Goal: Task Accomplishment & Management: Manage account settings

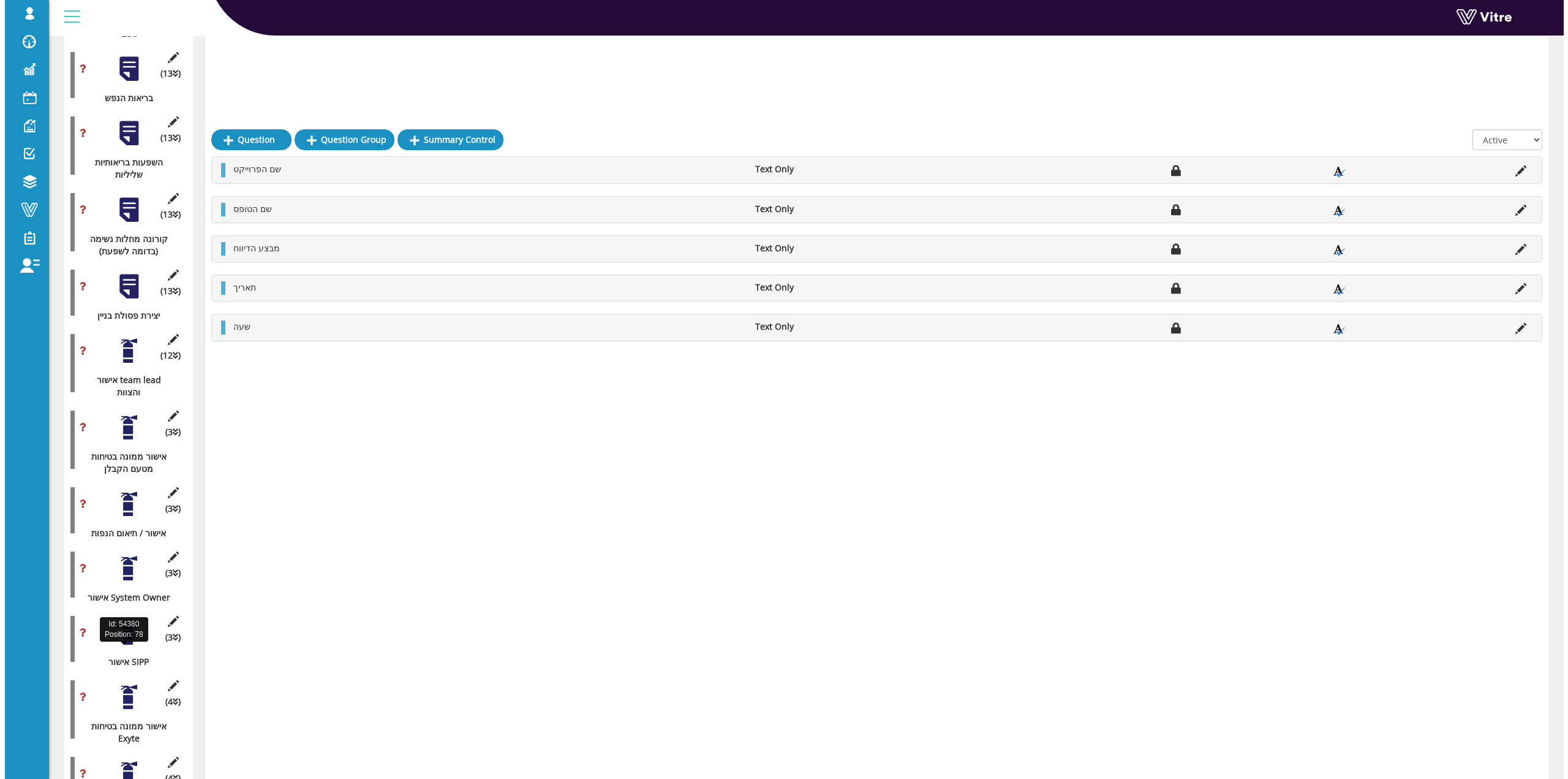
scroll to position [4899, 0]
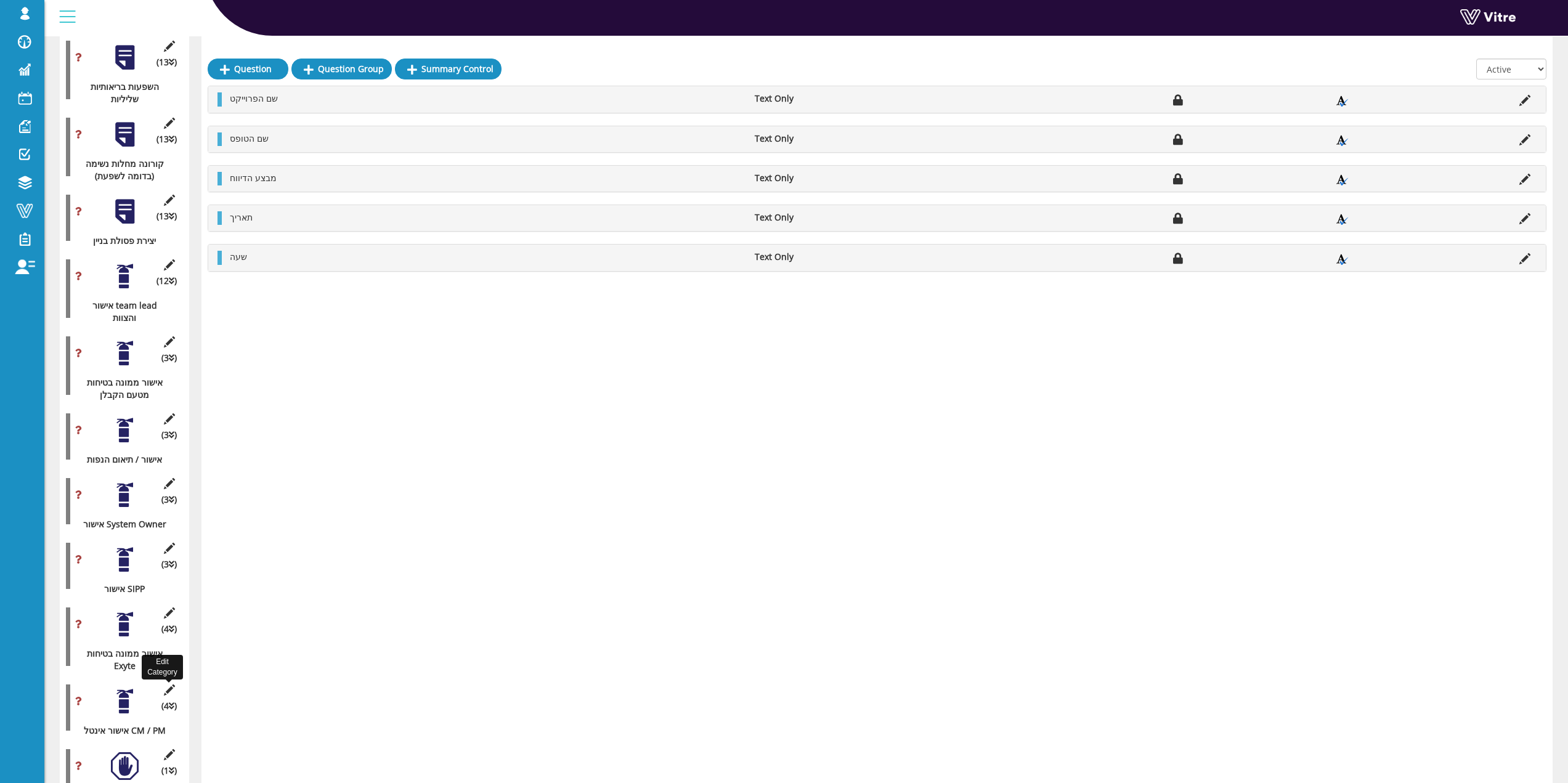
click at [173, 684] on icon at bounding box center [169, 690] width 15 height 11
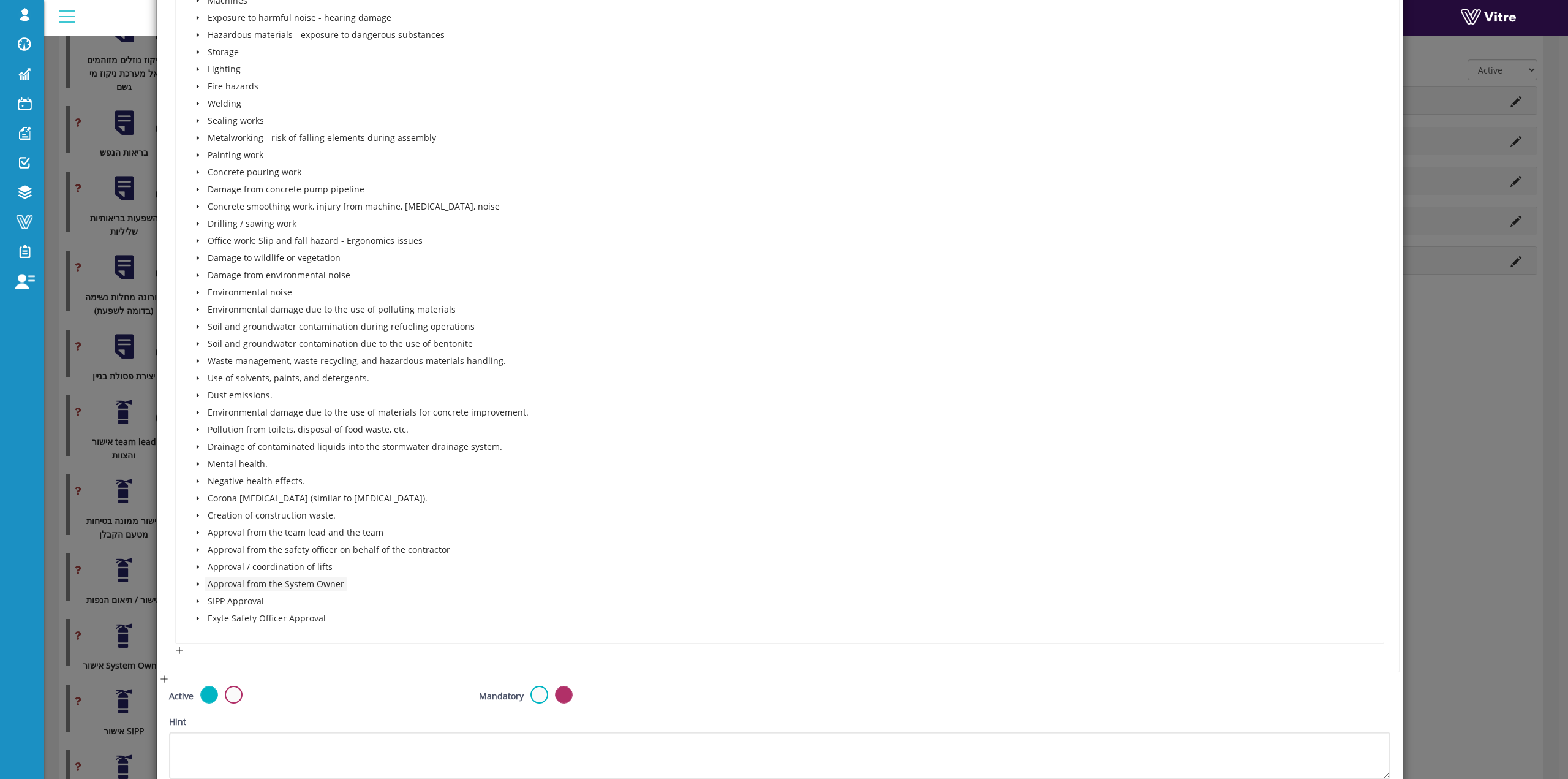
scroll to position [957, 0]
click at [196, 593] on span at bounding box center [198, 590] width 15 height 15
click at [198, 518] on icon "caret-down" at bounding box center [198, 521] width 6 height 6
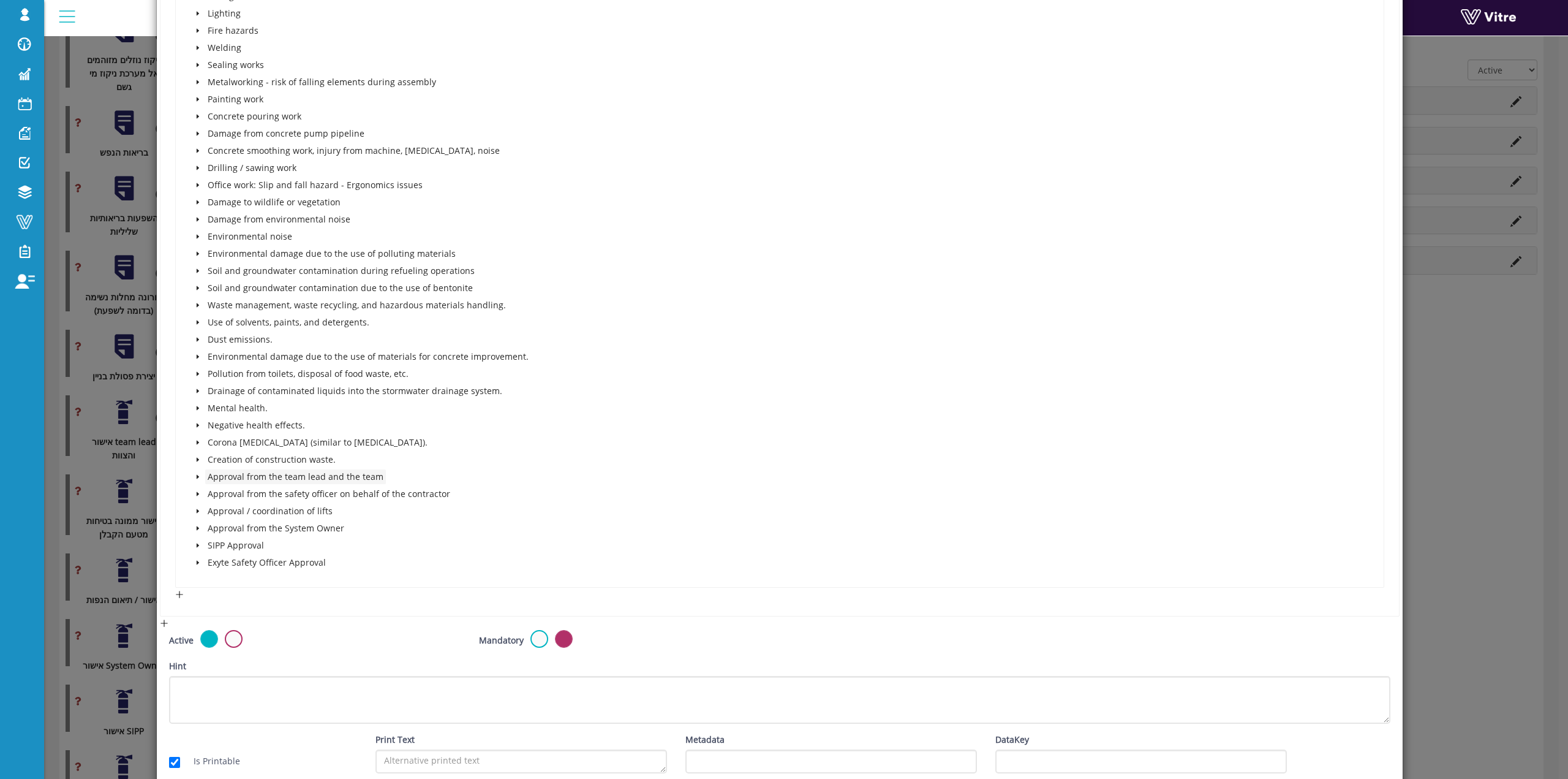
scroll to position [1080, 0]
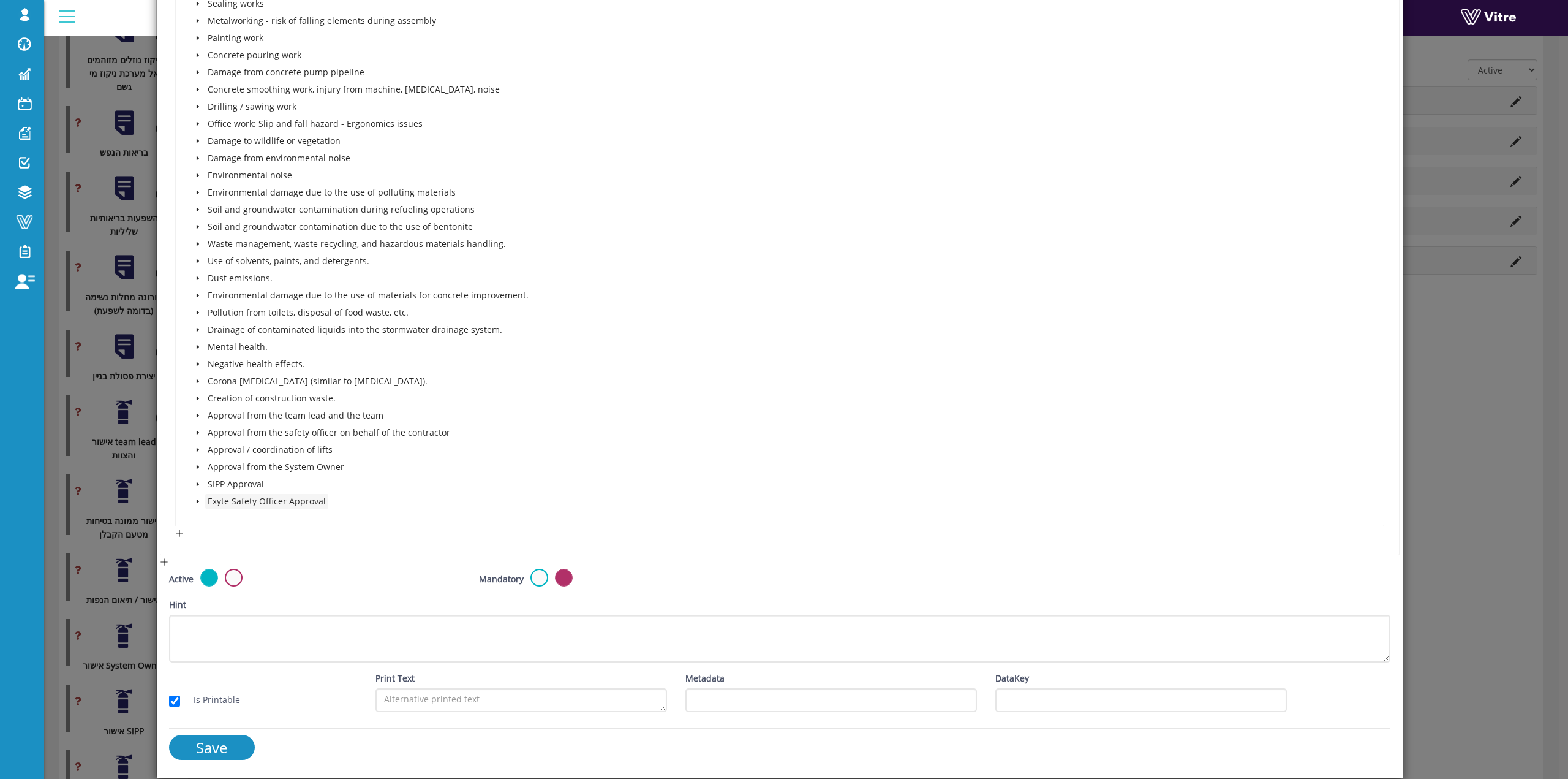
click at [206, 505] on span "Exyte Safety Officer Approval" at bounding box center [266, 501] width 123 height 15
click at [201, 505] on span at bounding box center [198, 501] width 15 height 15
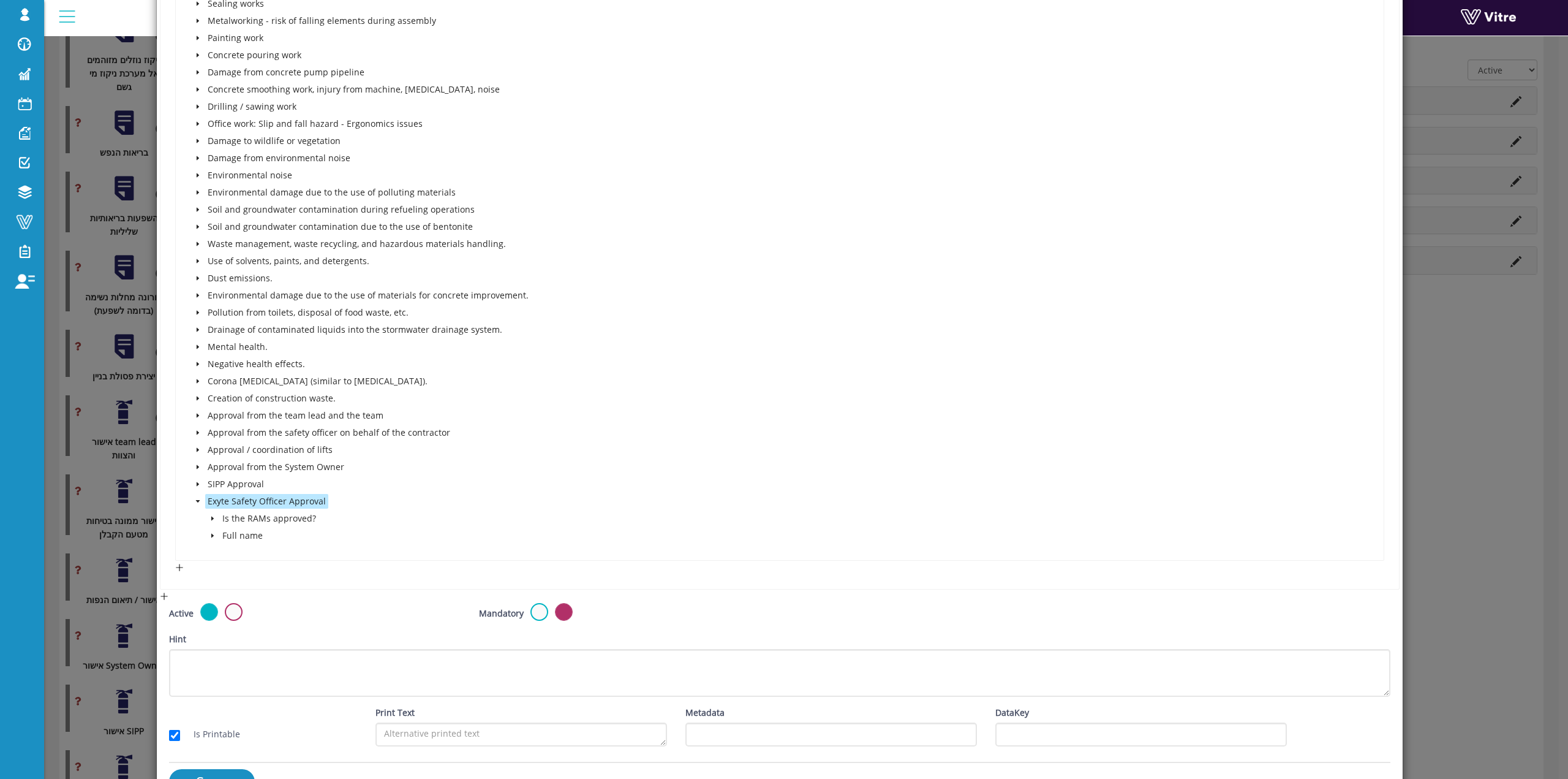
click at [215, 522] on span at bounding box center [213, 519] width 15 height 15
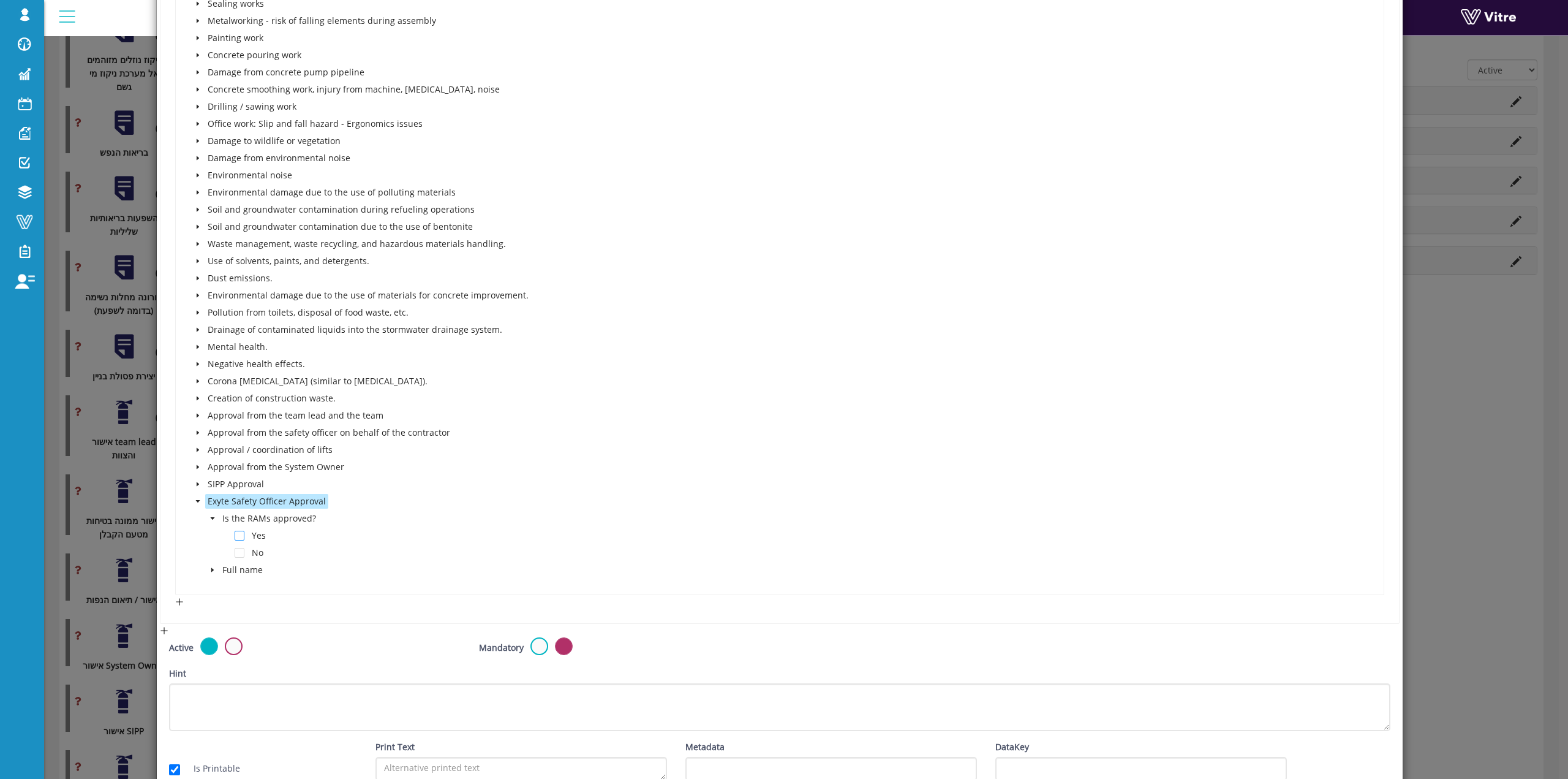
click at [237, 535] on span at bounding box center [239, 535] width 10 height 10
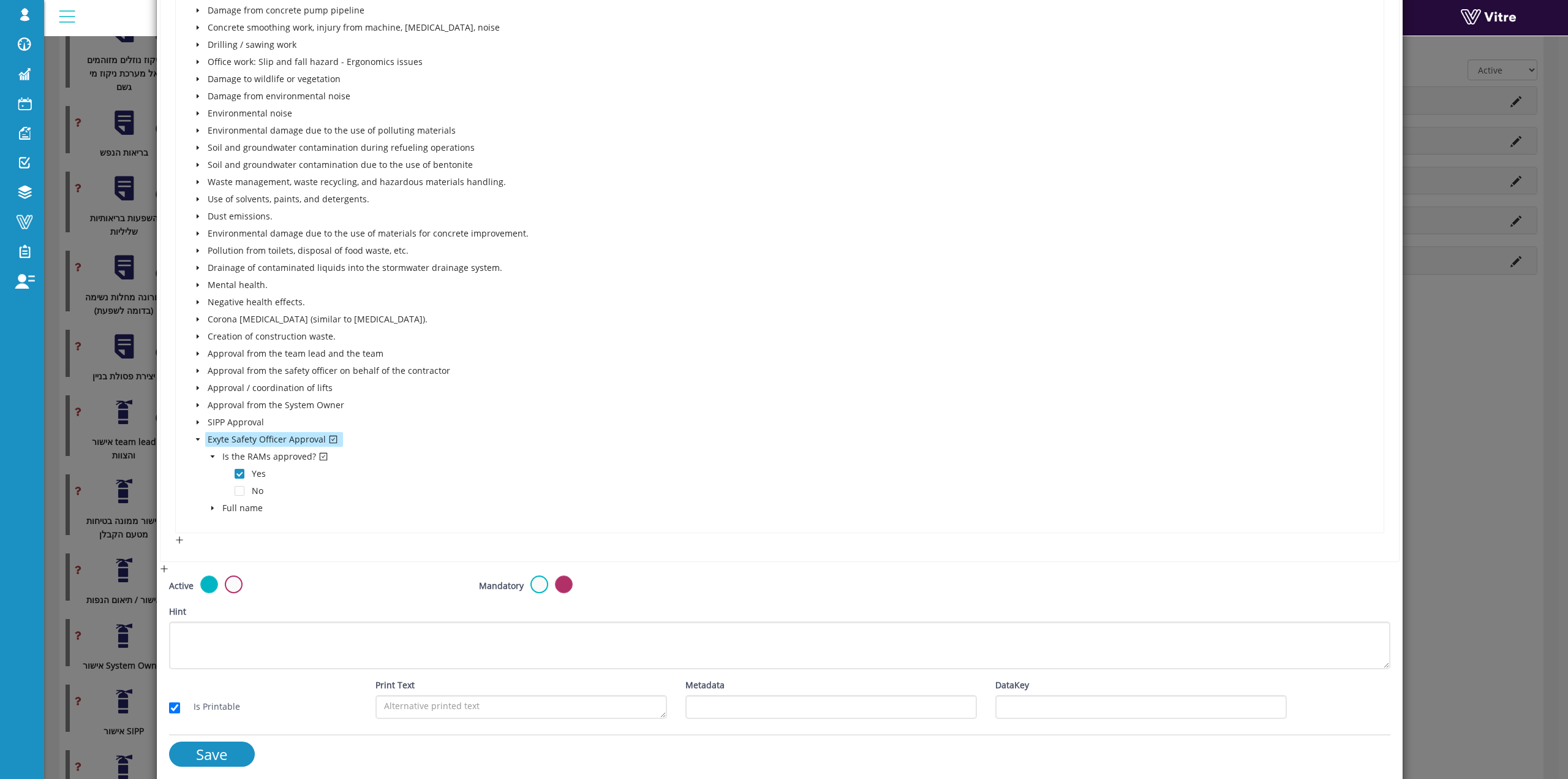
scroll to position [1149, 0]
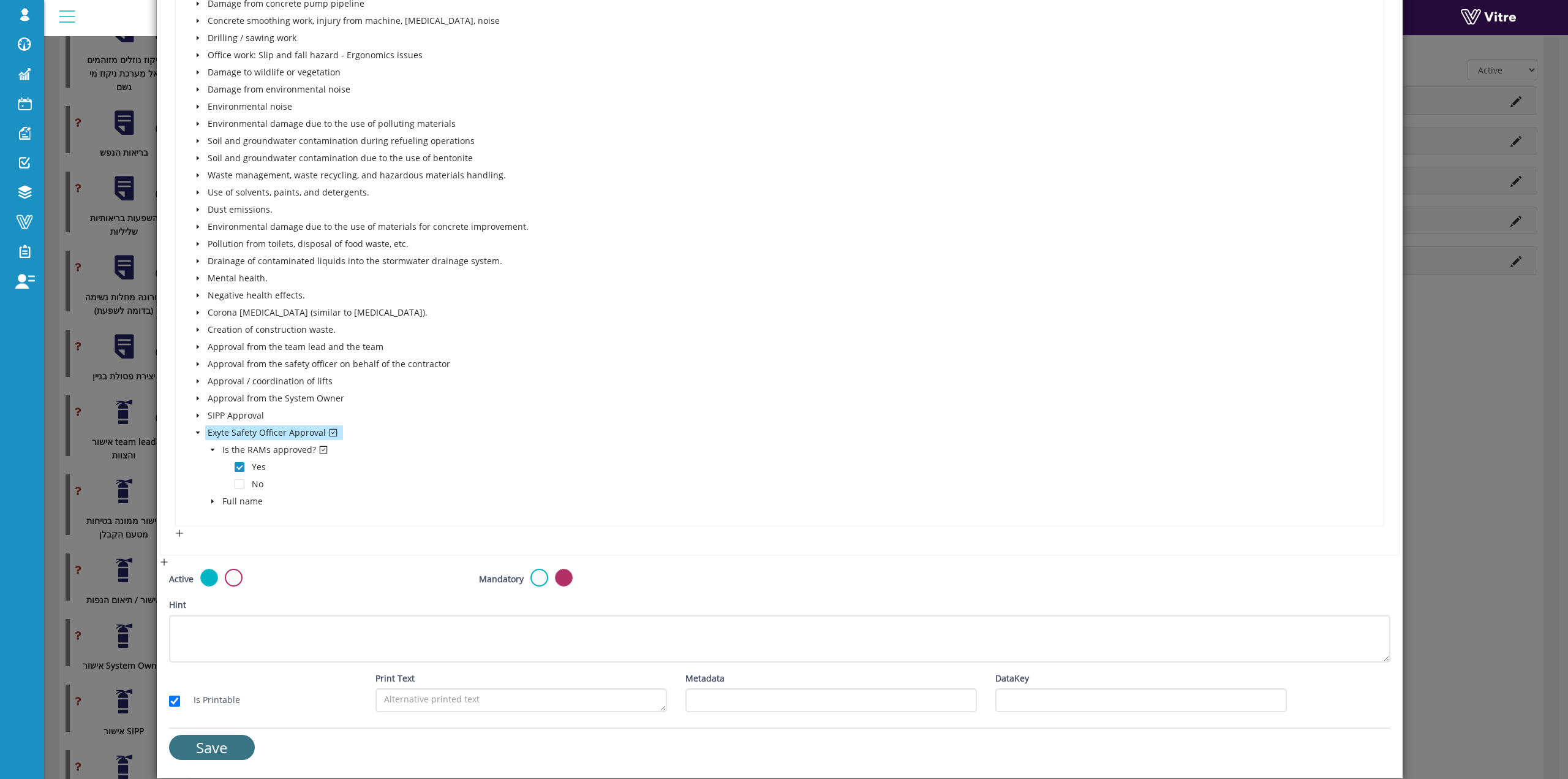
click at [237, 756] on input "Save" at bounding box center [212, 747] width 86 height 25
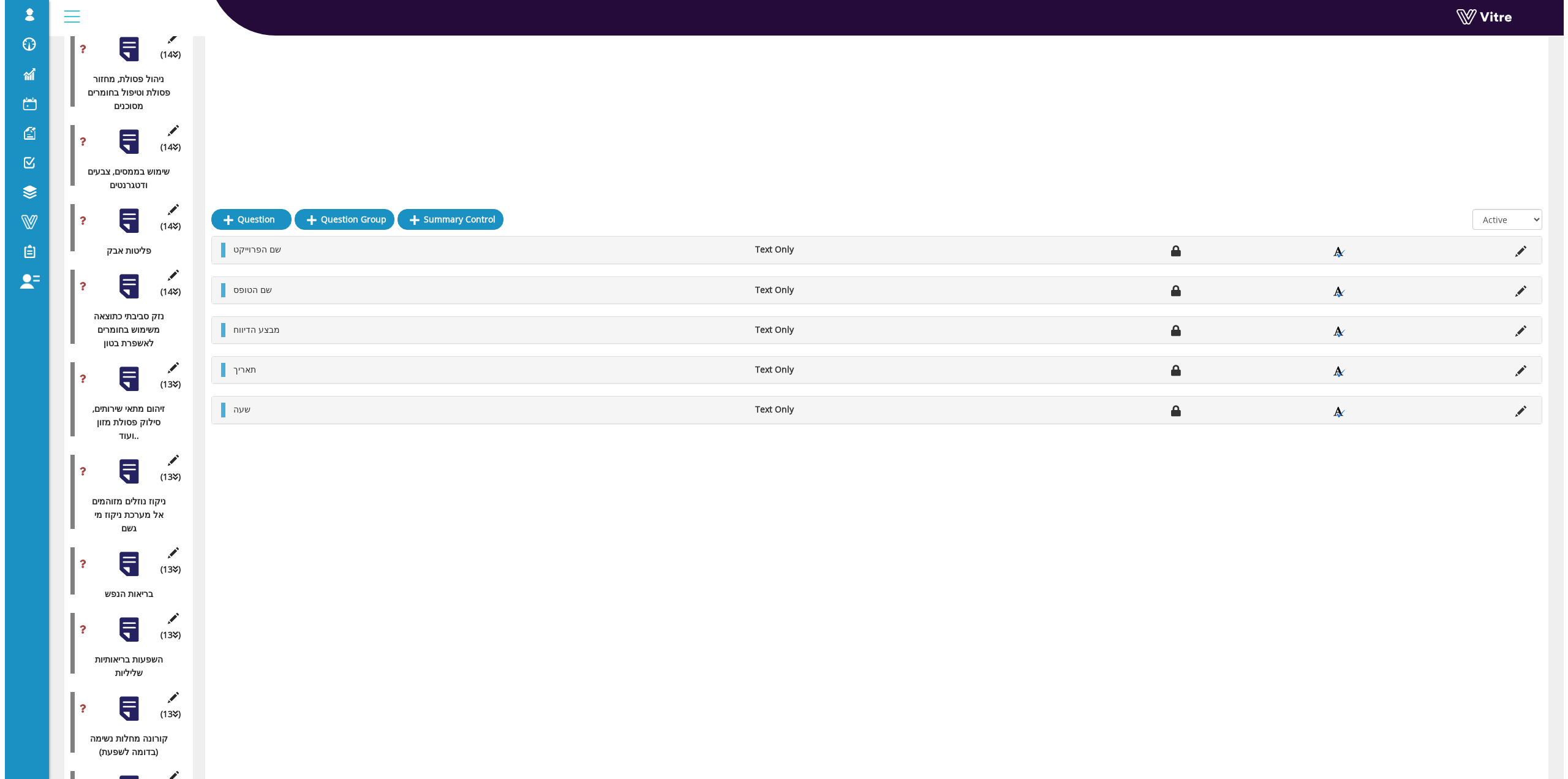
scroll to position [5046, 0]
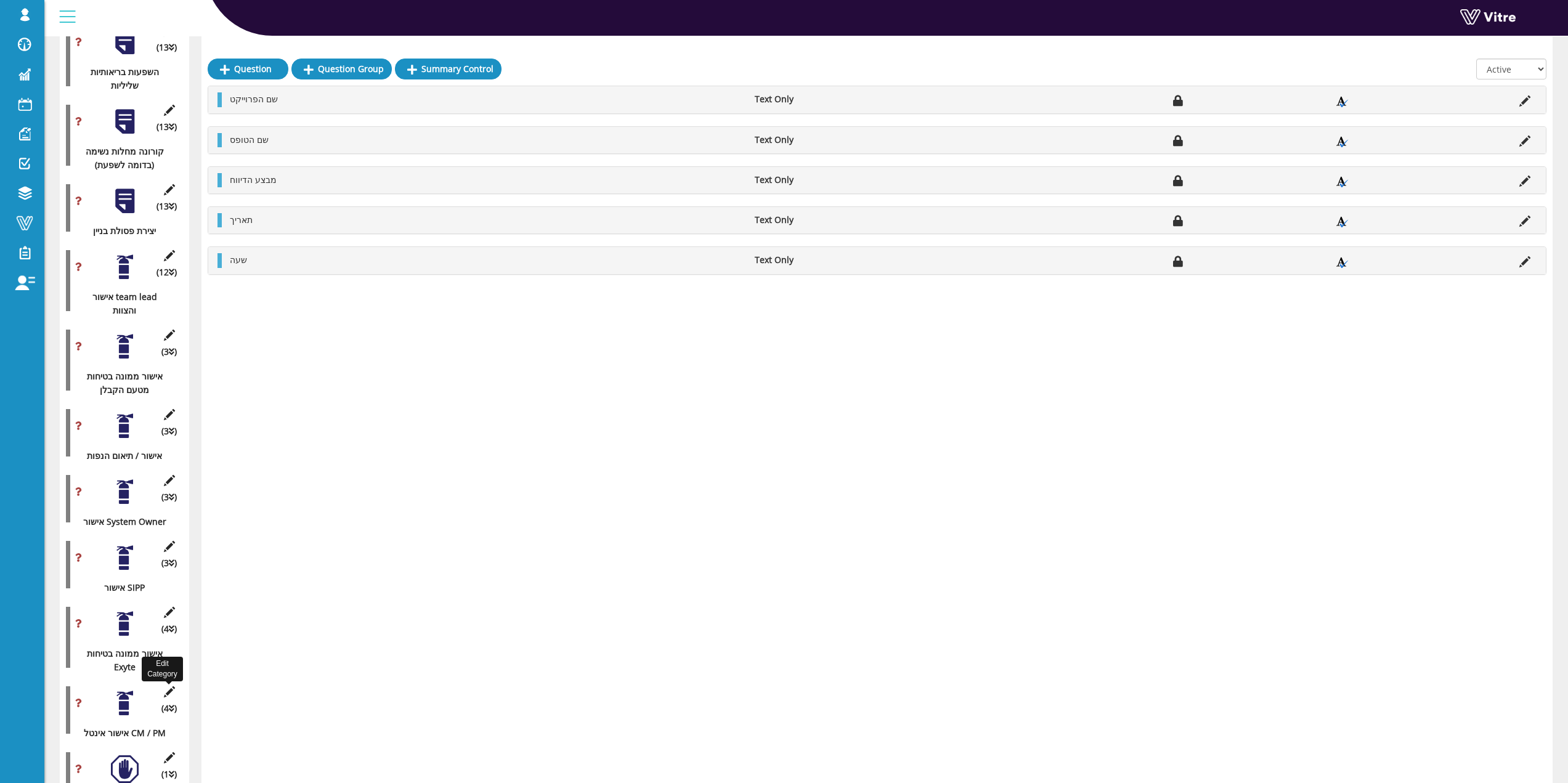
click at [163, 686] on icon at bounding box center [169, 691] width 15 height 11
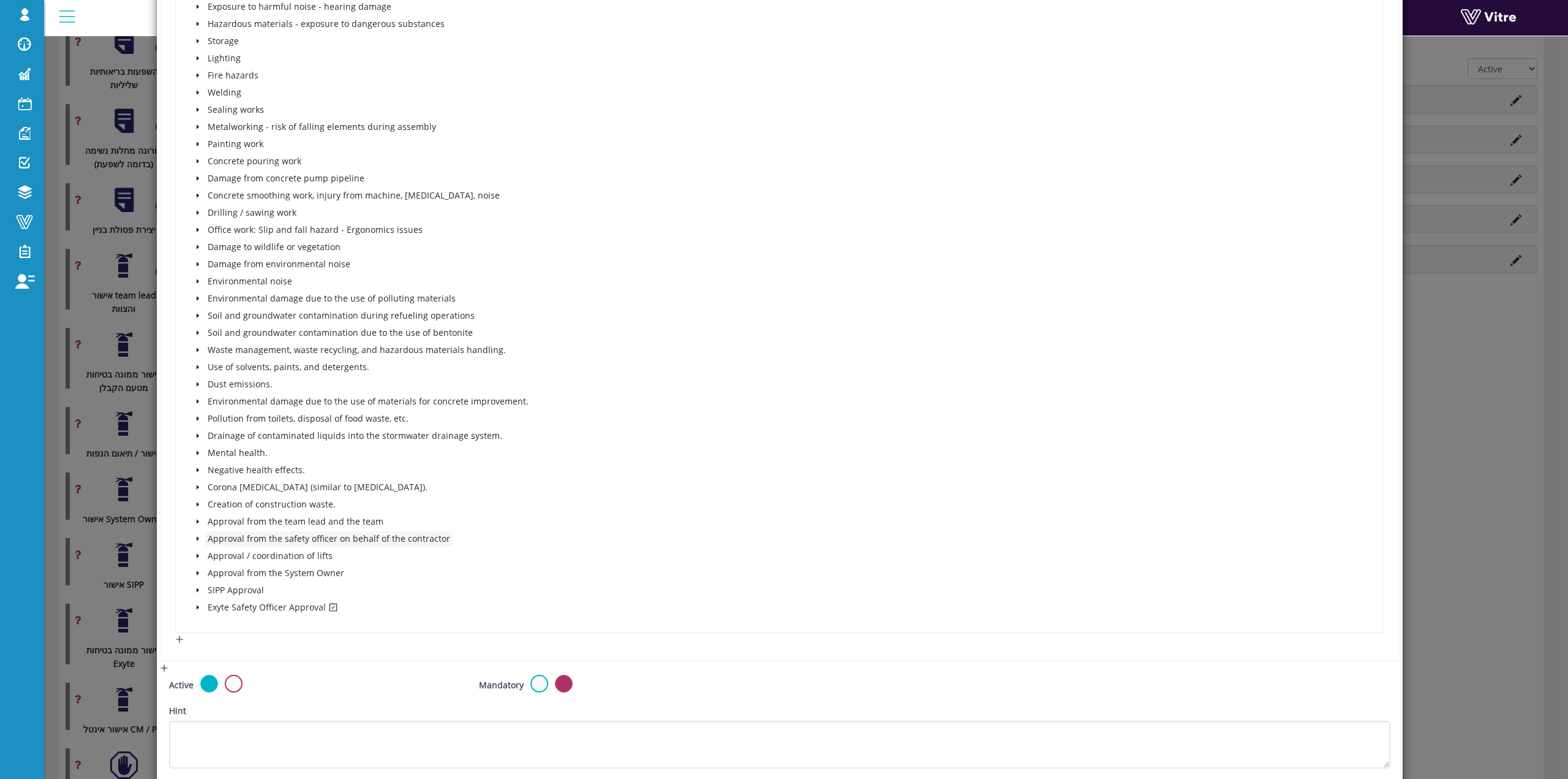
scroll to position [980, 0]
click at [197, 607] on span at bounding box center [198, 601] width 15 height 15
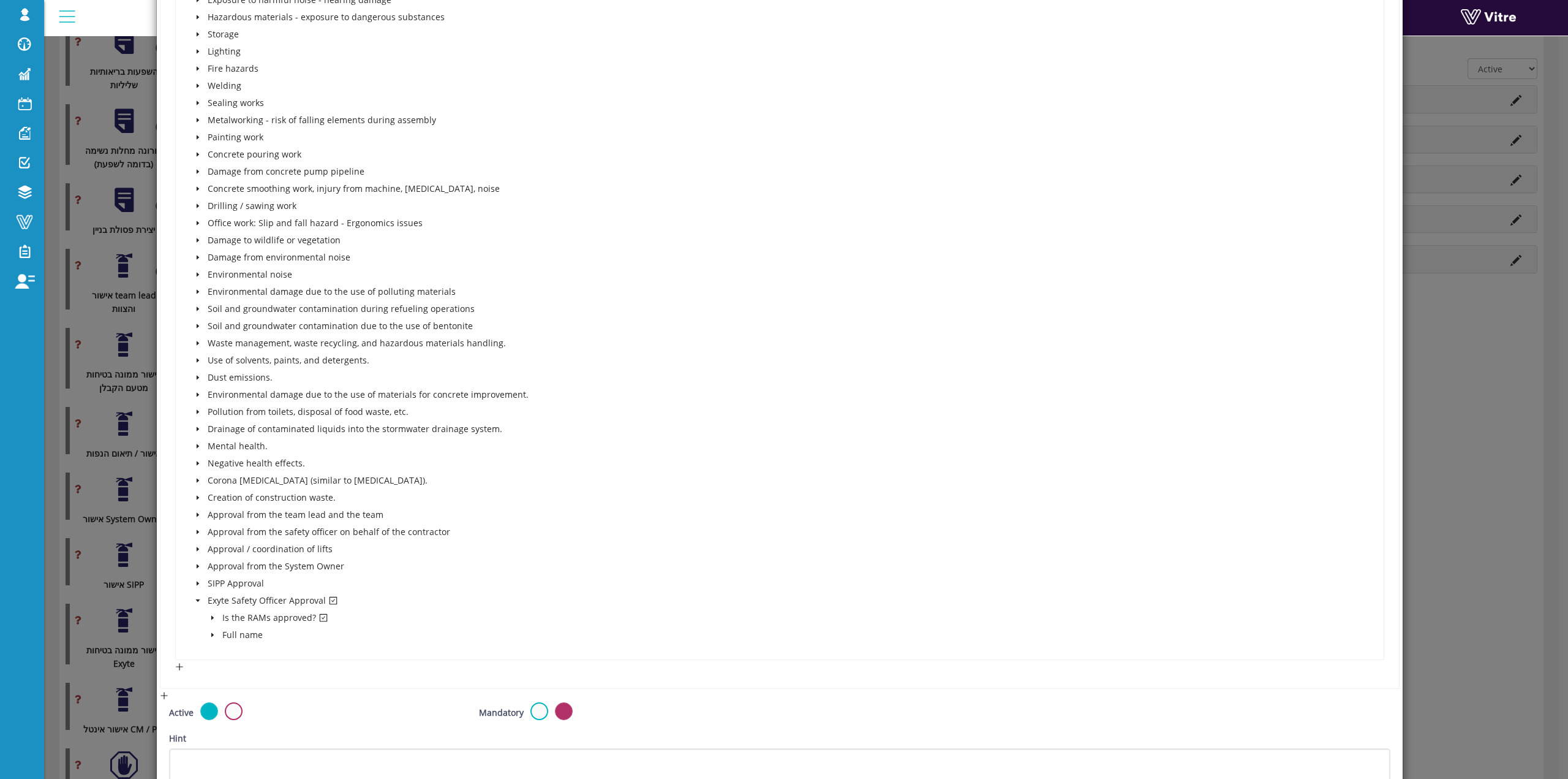
click at [208, 621] on span at bounding box center [213, 618] width 15 height 15
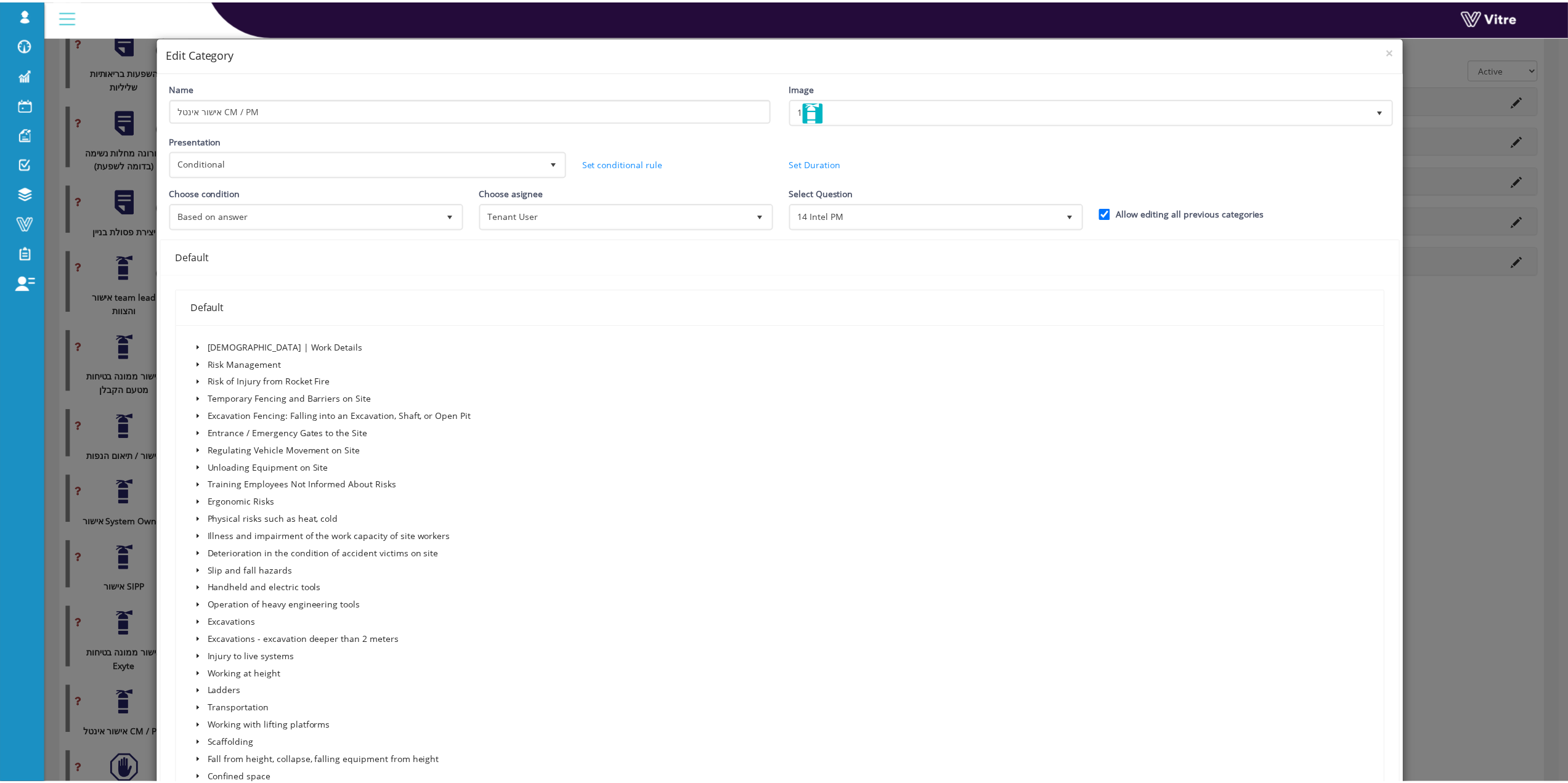
scroll to position [0, 0]
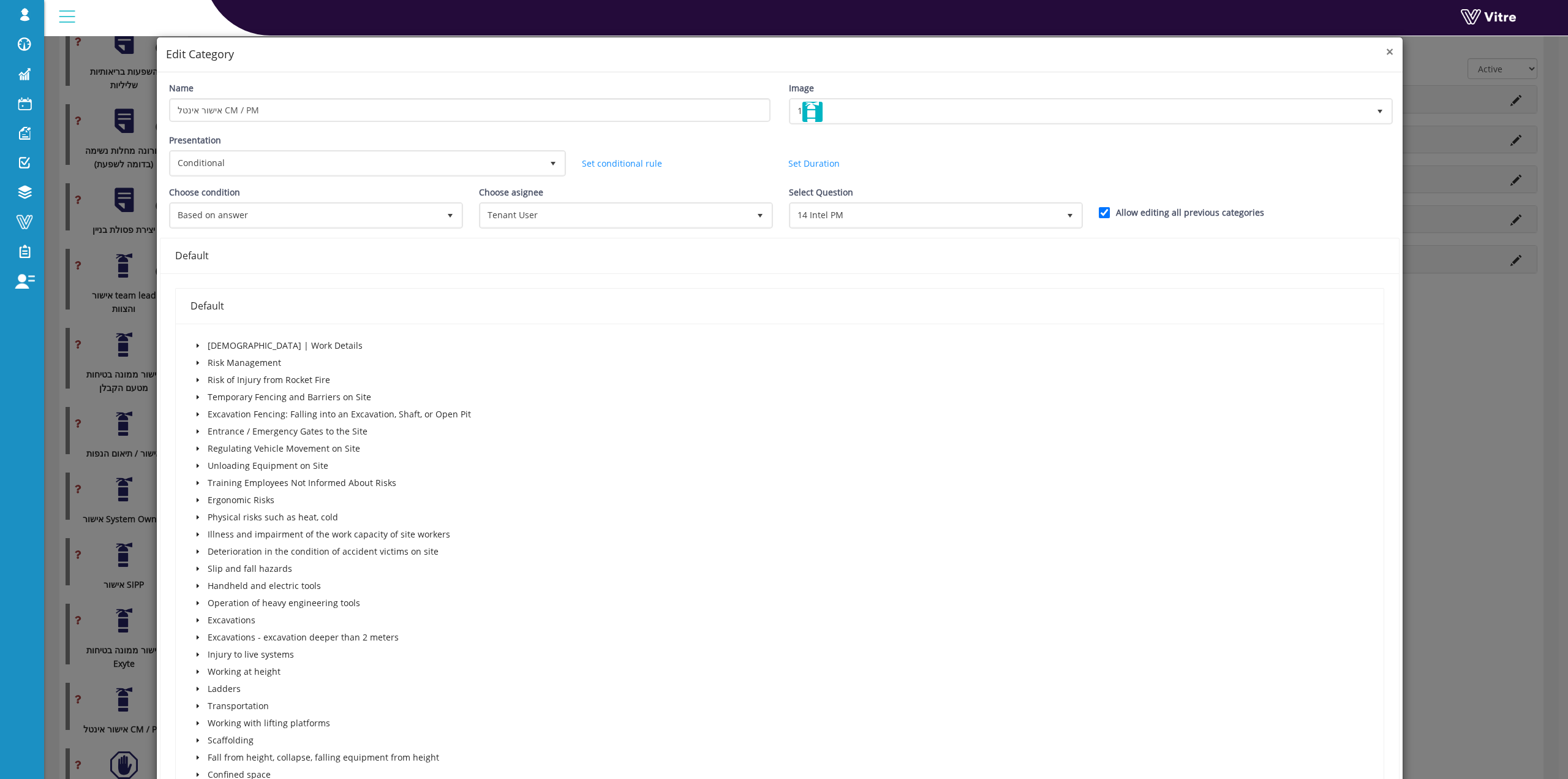
click at [1386, 54] on span "×" at bounding box center [1390, 51] width 8 height 17
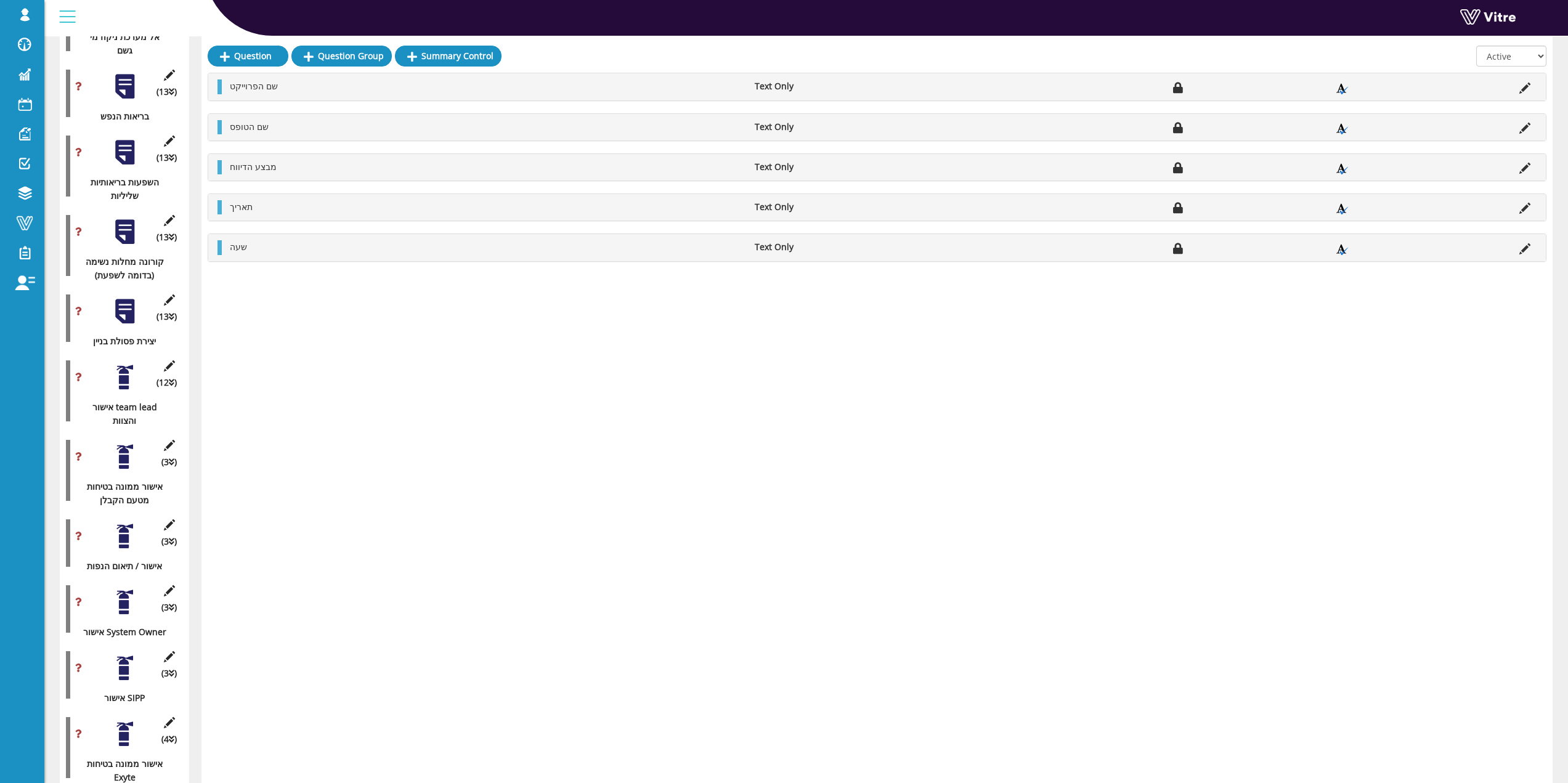
scroll to position [4949, 0]
